Goal: Find specific page/section: Find specific page/section

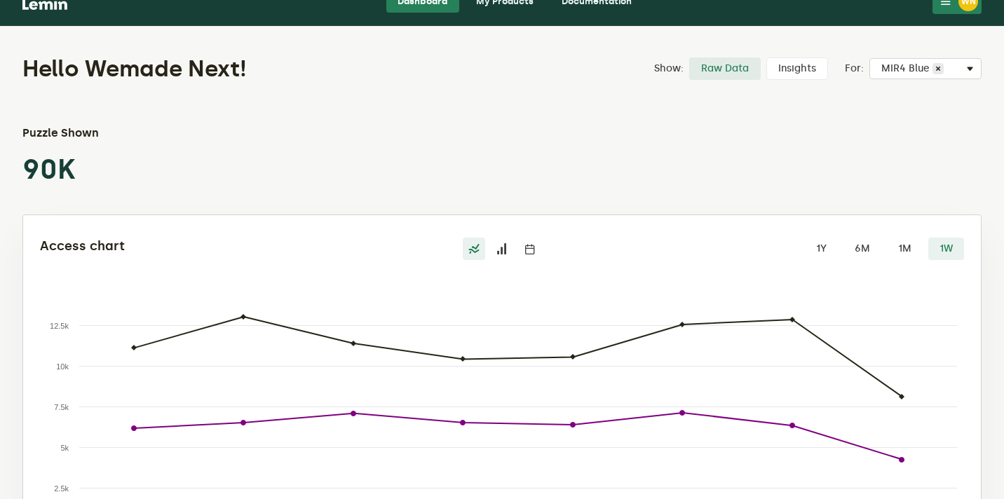
scroll to position [20, 0]
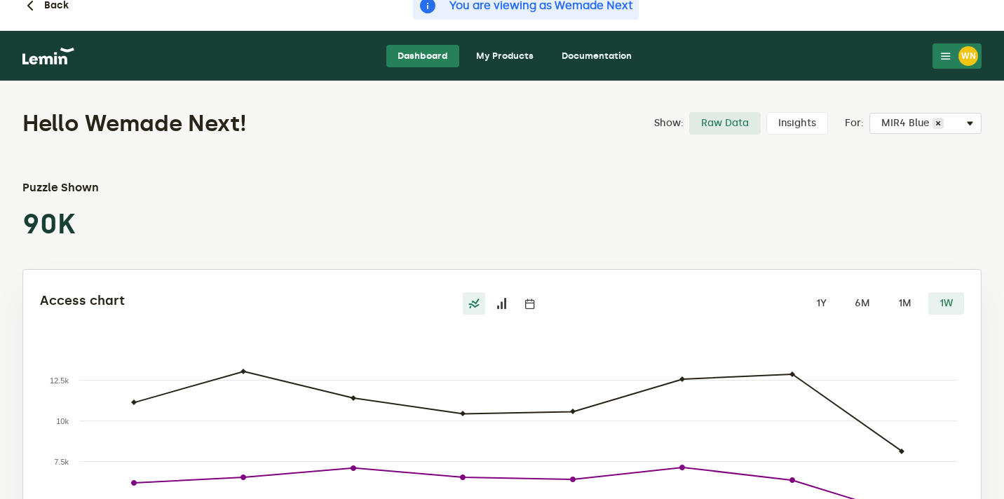
click at [490, 56] on link "My Products" at bounding box center [505, 56] width 80 height 22
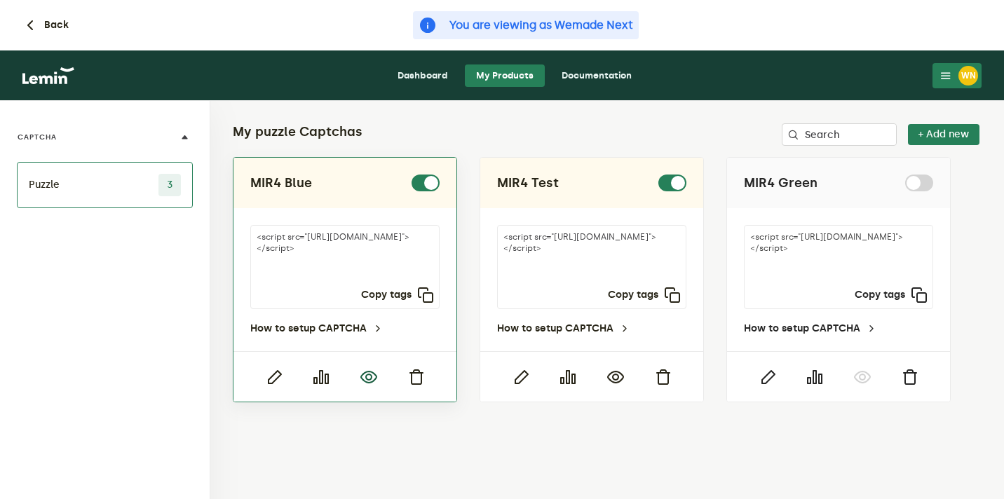
click at [372, 378] on icon "button" at bounding box center [368, 377] width 17 height 17
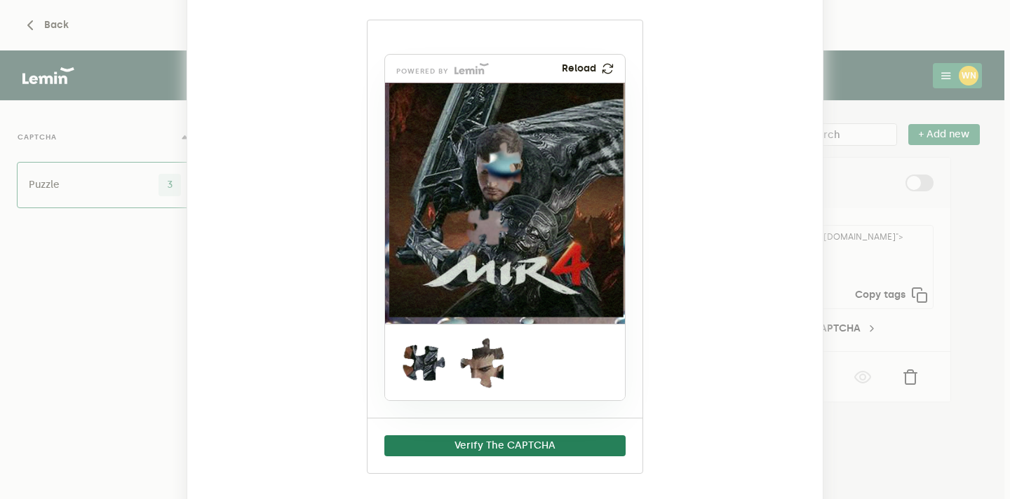
click at [884, 83] on ngb-modal-window "MIR4 Blue powered by Reload Verify The CAPTCHA" at bounding box center [505, 249] width 1010 height 499
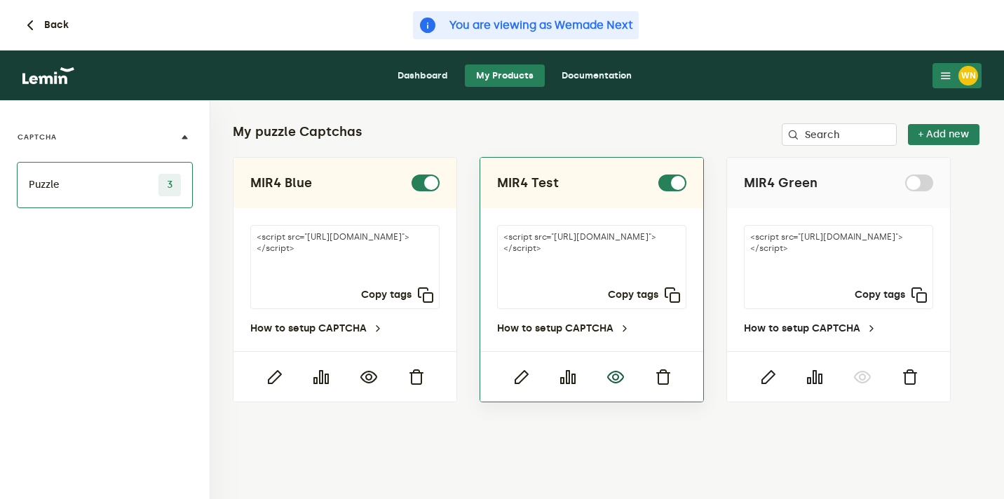
click at [621, 372] on icon "button" at bounding box center [615, 377] width 17 height 17
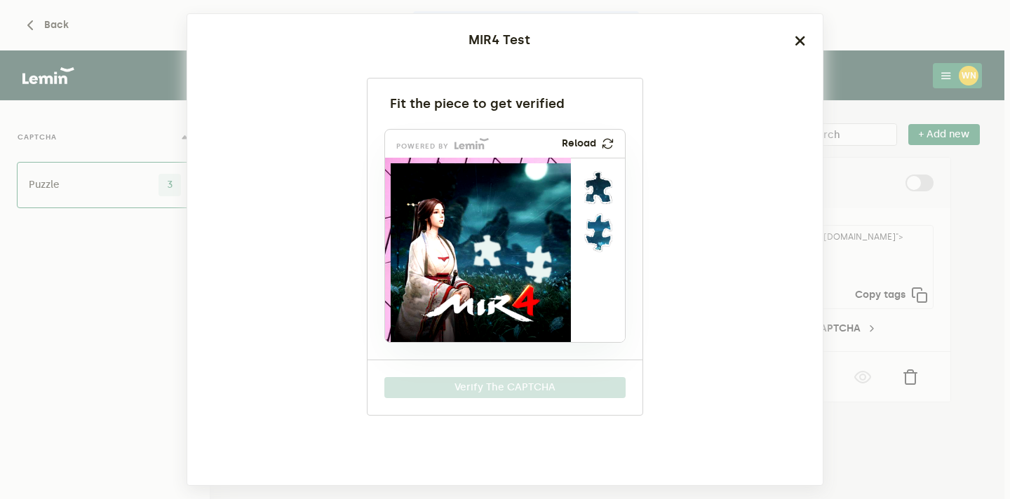
click at [866, 86] on ngb-modal-window "MIR4 Test Fit the piece to get verified powered by Reload Verify The CAPTCHA" at bounding box center [505, 249] width 1010 height 499
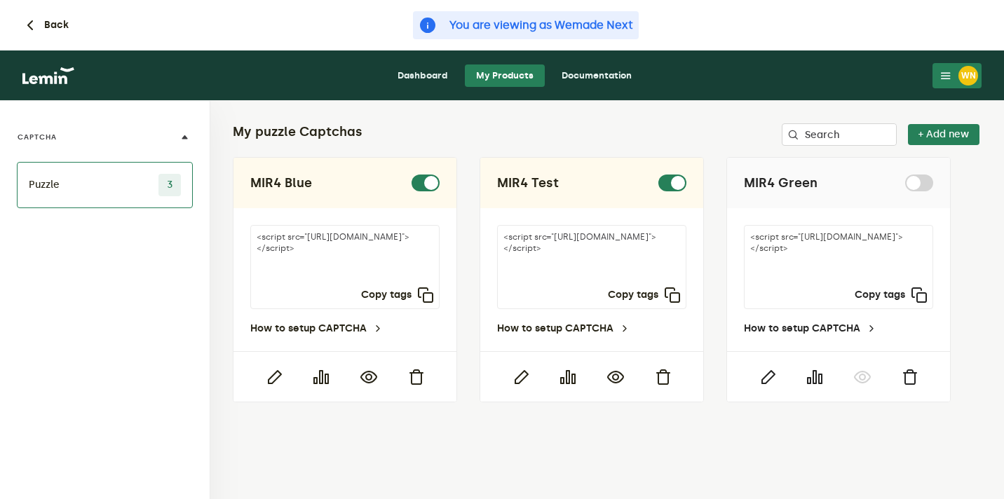
click at [969, 84] on div "WN" at bounding box center [969, 76] width 20 height 20
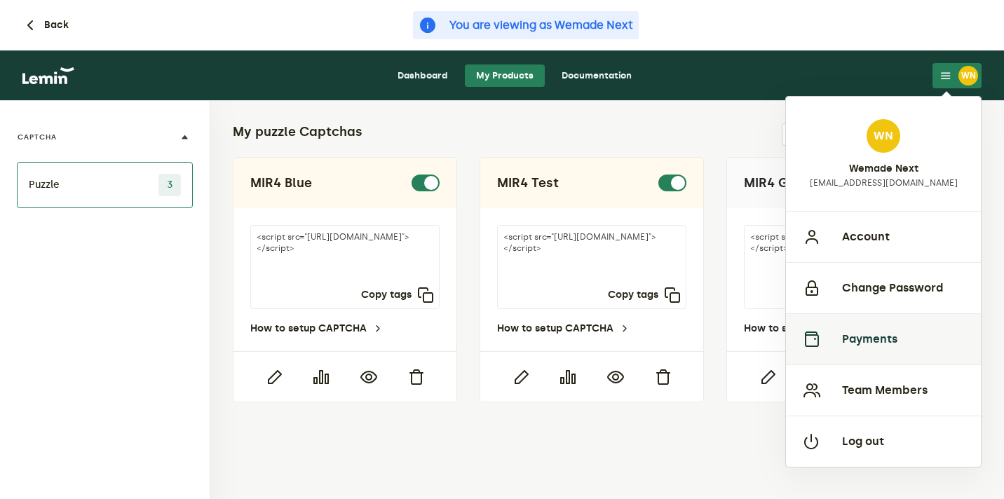
click at [861, 346] on button "Payments" at bounding box center [883, 338] width 195 height 51
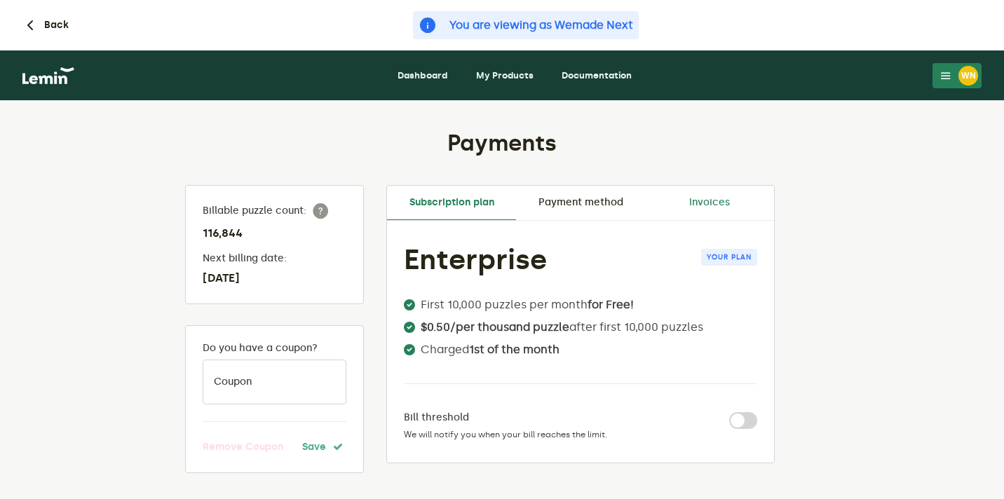
click at [707, 195] on link "Invoices" at bounding box center [709, 203] width 129 height 34
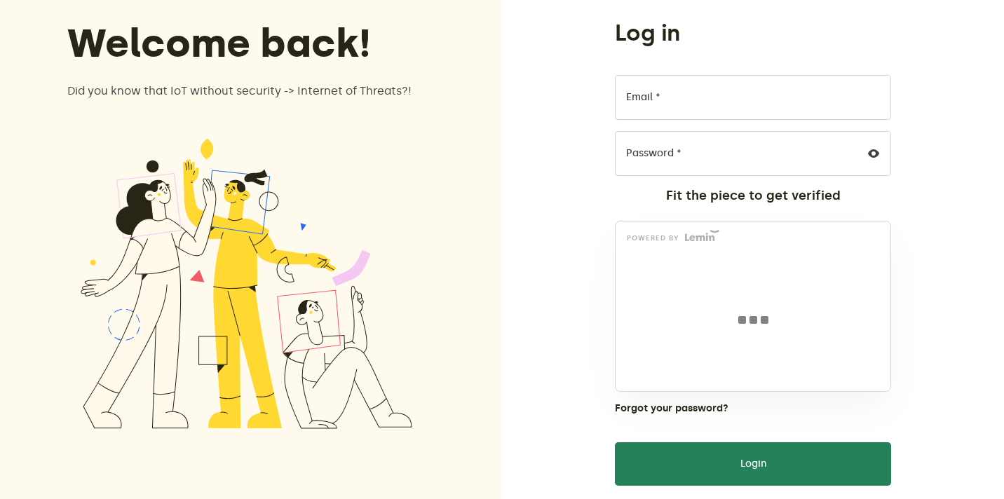
scroll to position [102, 0]
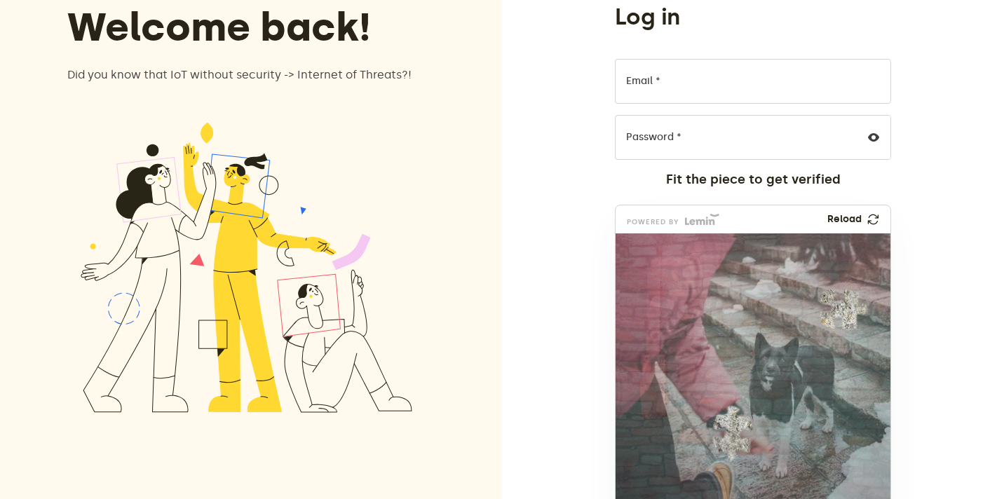
click at [535, 38] on div "Log in Email * Password * Fit the piece to get verified powered by Reload Forgo…" at bounding box center [753, 332] width 502 height 868
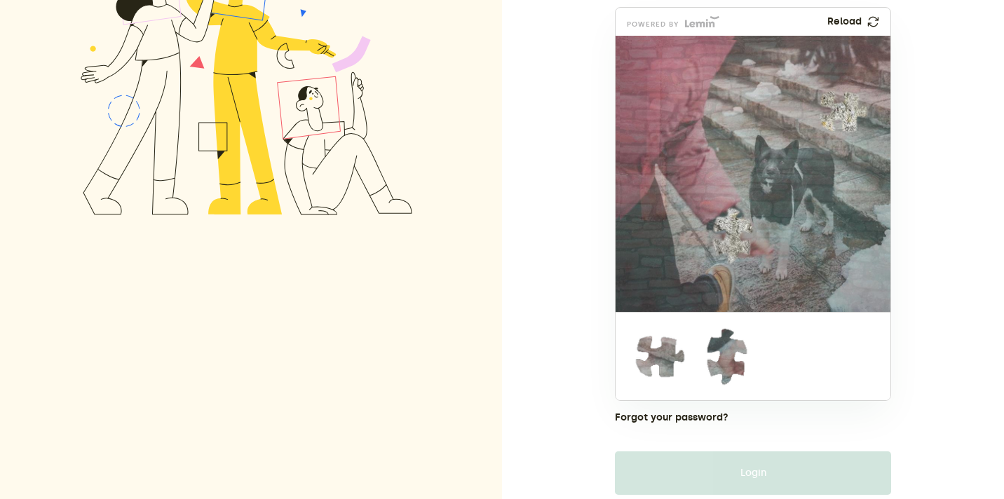
scroll to position [333, 0]
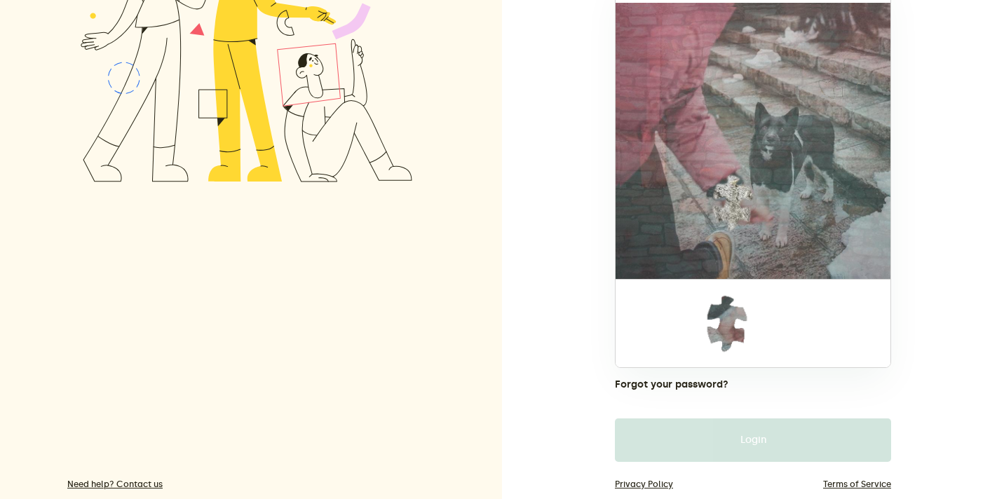
drag, startPoint x: 643, startPoint y: 318, endPoint x: 828, endPoint y: 71, distance: 308.6
click at [828, 71] on img at bounding box center [839, 172] width 635 height 276
drag, startPoint x: 721, startPoint y: 318, endPoint x: 726, endPoint y: 198, distance: 120.7
click at [726, 198] on img at bounding box center [639, 296] width 635 height 276
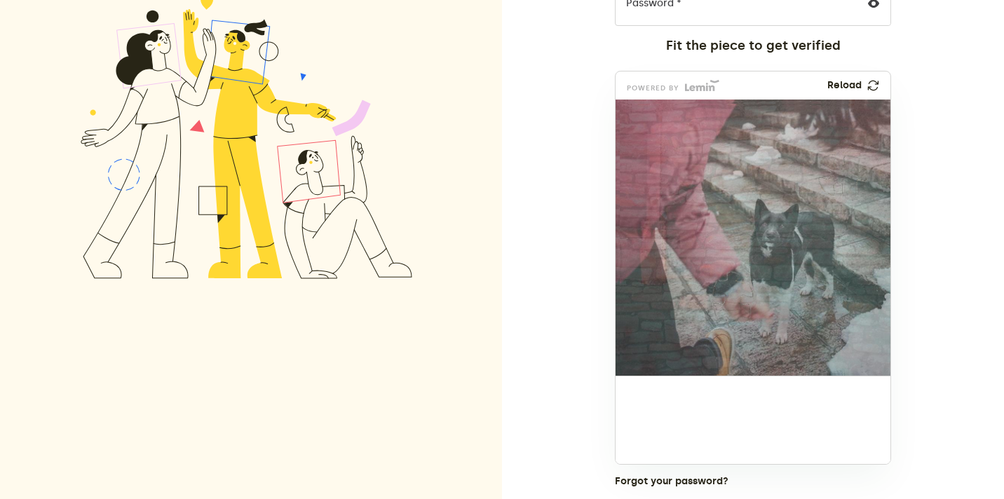
scroll to position [156, 0]
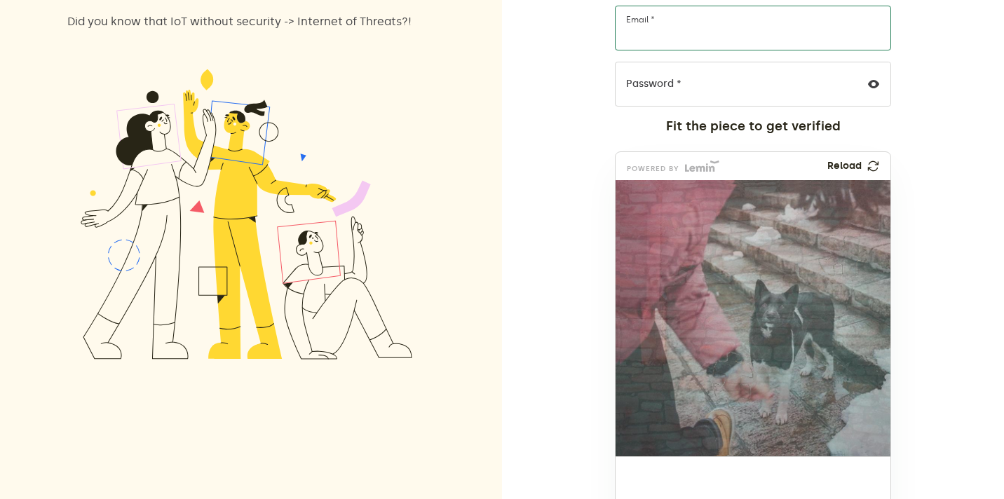
click at [660, 46] on input "Email *" at bounding box center [753, 28] width 276 height 45
type input "[EMAIL_ADDRESS][DOMAIN_NAME]"
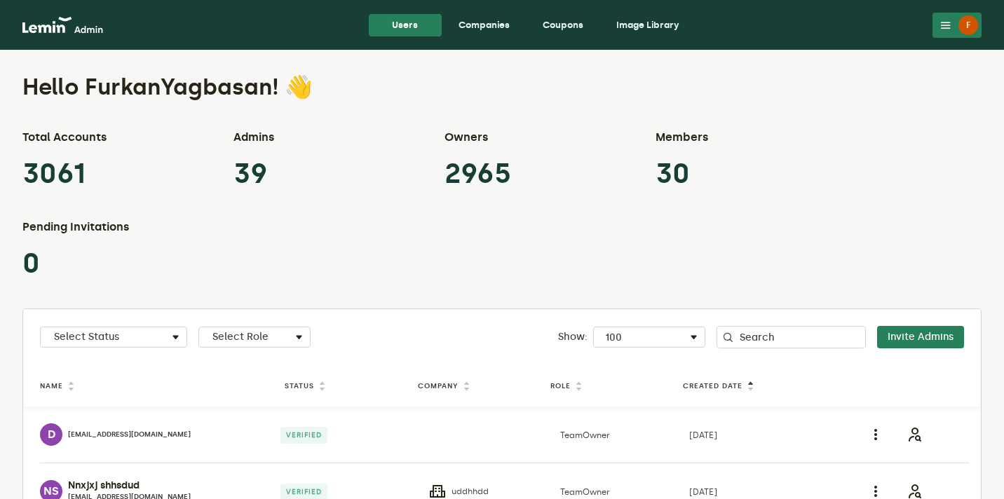
click at [493, 22] on link "Companies" at bounding box center [484, 25] width 74 height 22
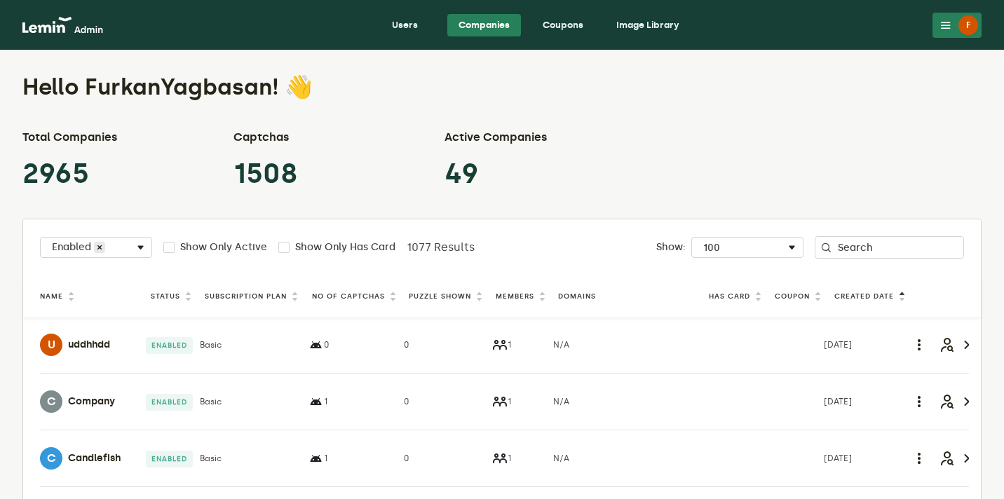
click at [429, 288] on th "Puzzle Shown" at bounding box center [449, 296] width 87 height 19
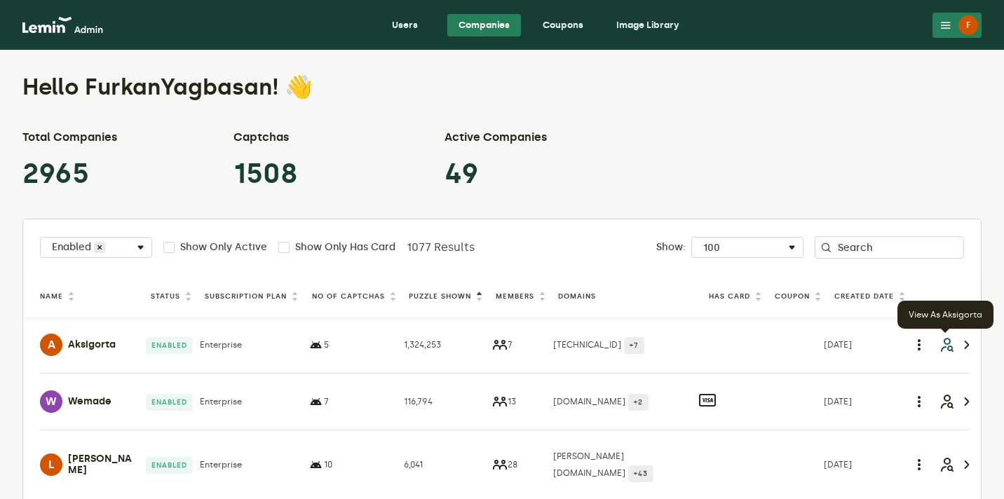
click at [948, 343] on icon "button" at bounding box center [946, 345] width 17 height 17
click at [950, 29] on icon at bounding box center [945, 25] width 11 height 11
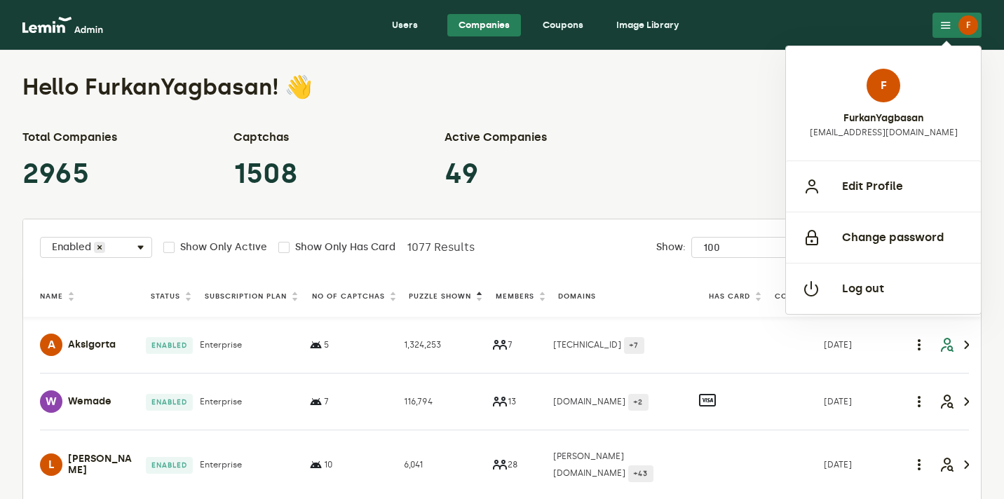
click at [708, 161] on div "Total Companies 2965 Captchas 1508 Active Companies 49" at bounding box center [501, 160] width 959 height 62
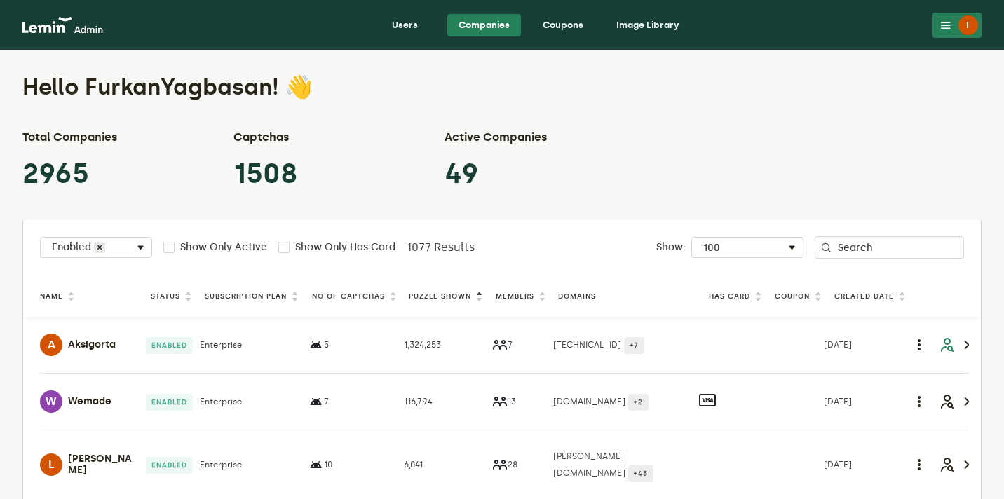
click at [105, 349] on h4 "Aksigorta" at bounding box center [92, 344] width 48 height 11
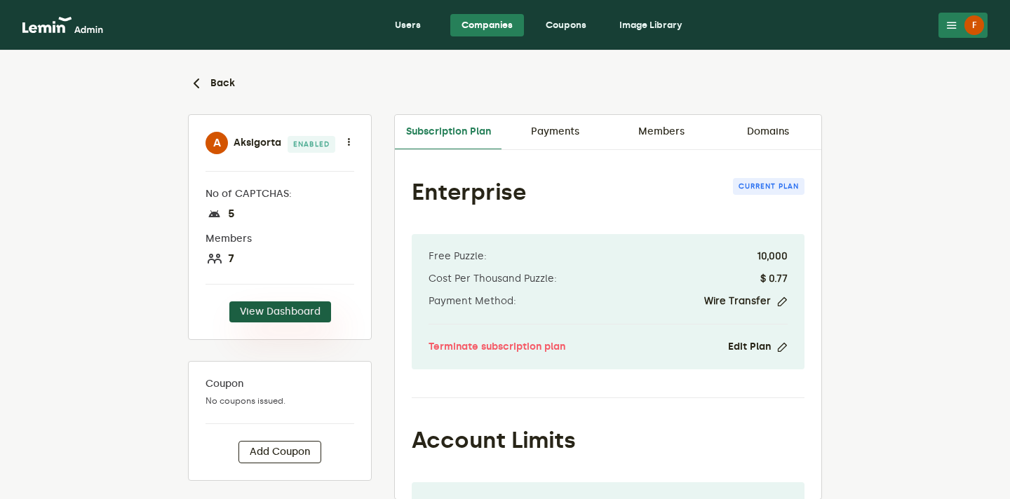
click at [292, 309] on button "View Dashboard" at bounding box center [280, 312] width 102 height 21
